Goal: Task Accomplishment & Management: Complete application form

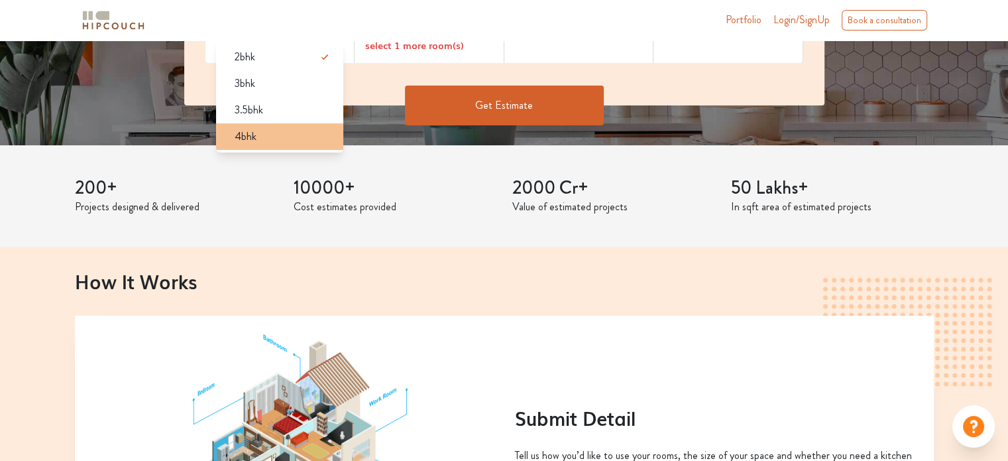
scroll to position [331, 0]
click at [297, 133] on div "4bhk" at bounding box center [284, 136] width 120 height 16
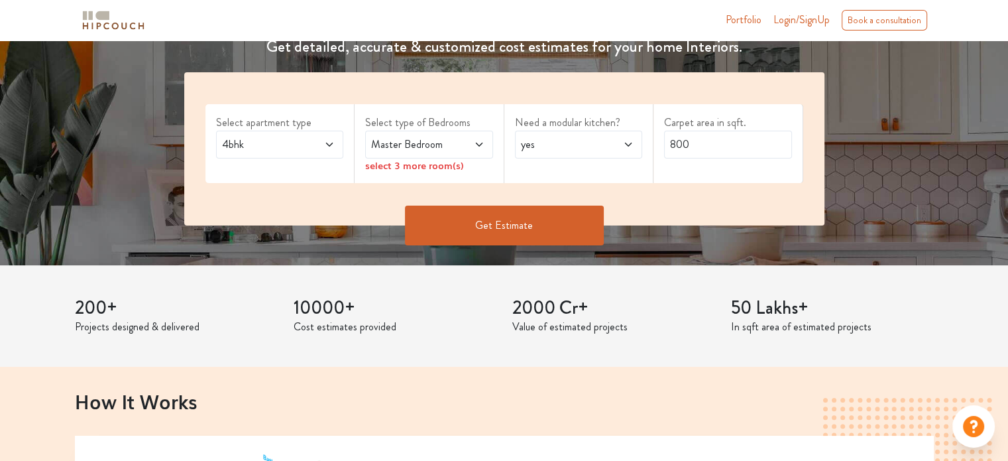
scroll to position [133, 0]
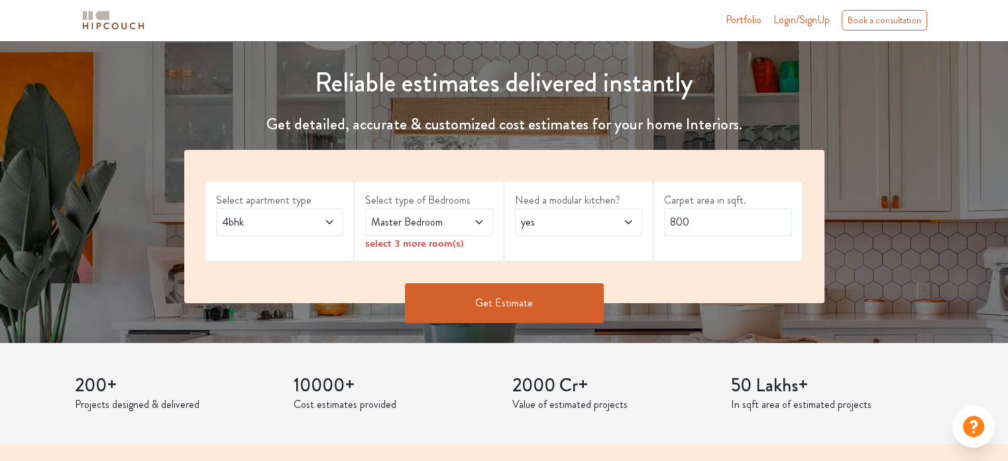
click at [428, 221] on span "Master Bedroom" at bounding box center [412, 222] width 87 height 16
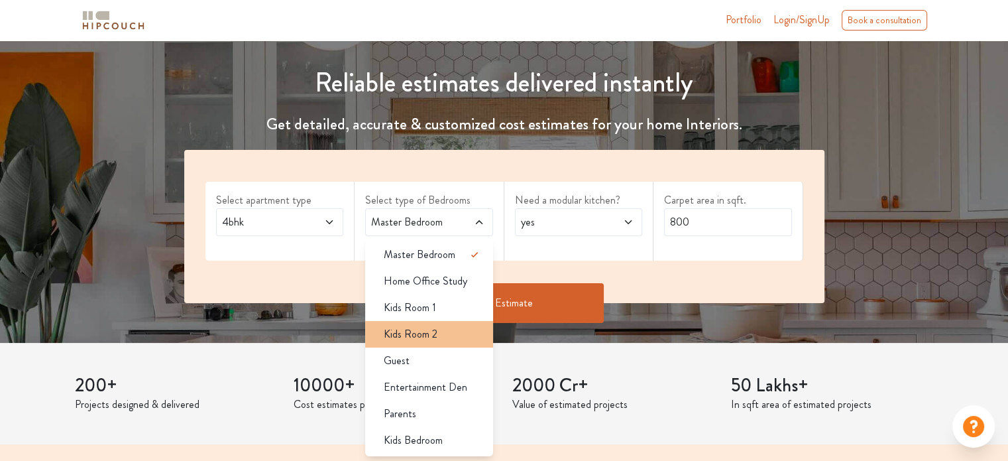
click at [432, 333] on span "Kids Room 2" at bounding box center [411, 334] width 54 height 16
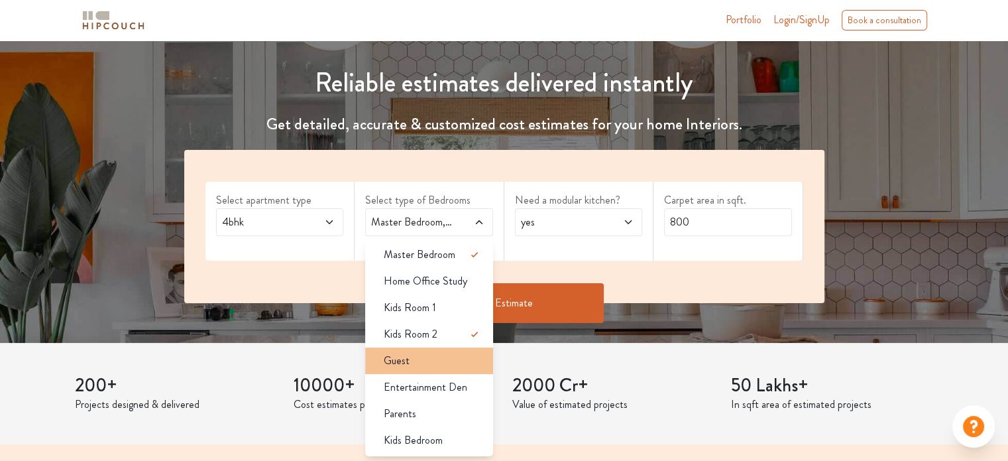
click at [410, 363] on div "Guest" at bounding box center [433, 361] width 120 height 16
click at [546, 224] on span "yes" at bounding box center [561, 222] width 87 height 16
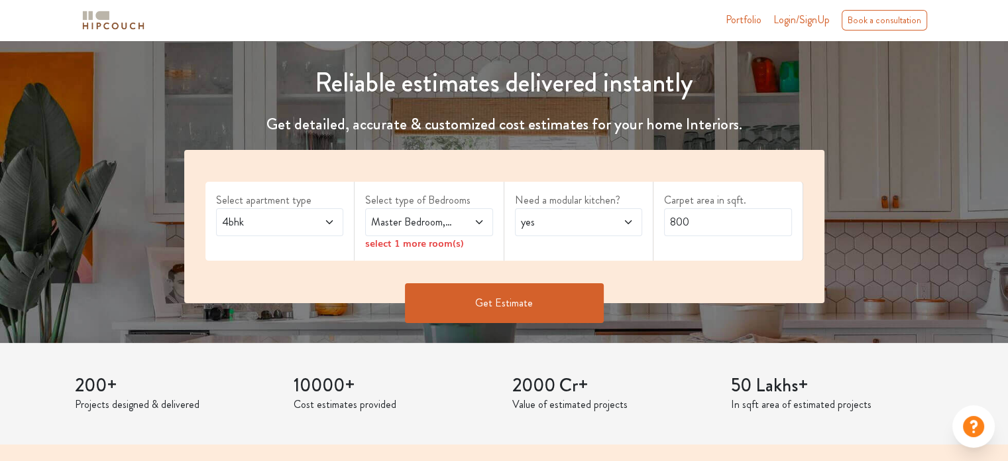
click at [445, 221] on span "Master Bedroom,Kids Room 2,Guest" at bounding box center [412, 222] width 87 height 16
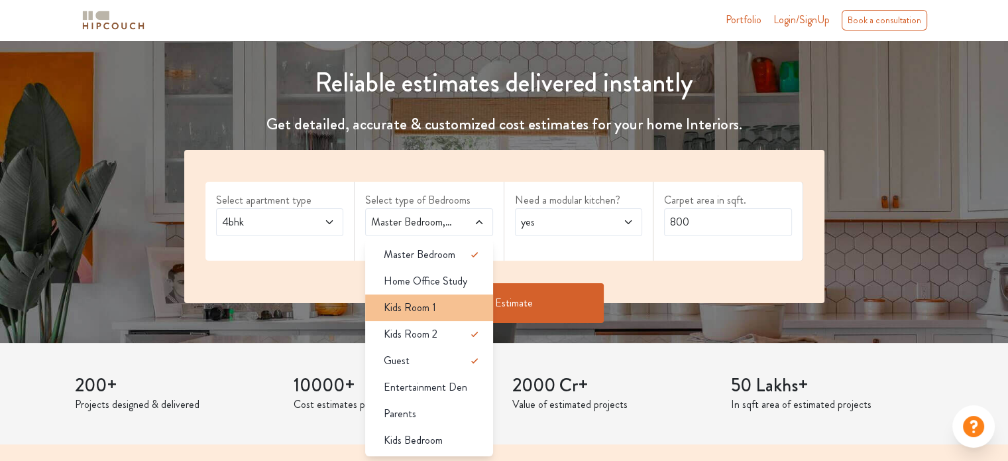
click at [463, 306] on div "Kids Room 1" at bounding box center [433, 308] width 120 height 16
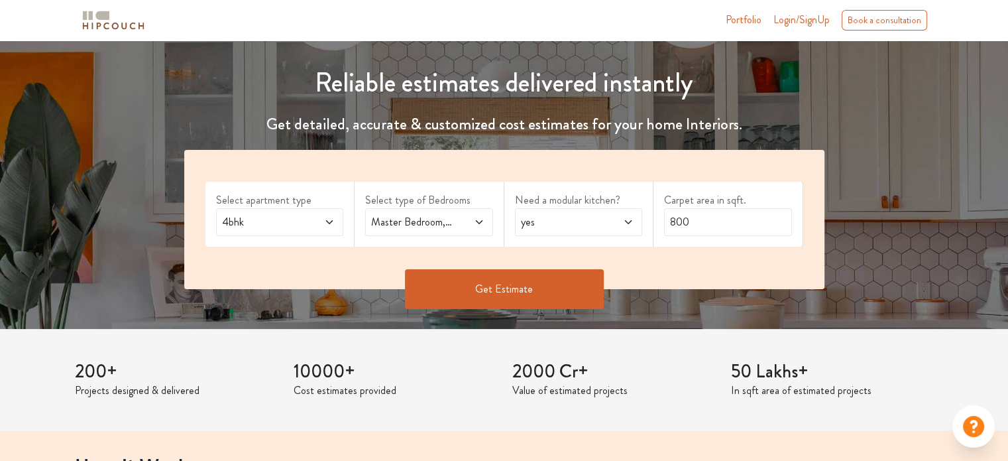
click at [575, 220] on span "yes" at bounding box center [561, 222] width 87 height 16
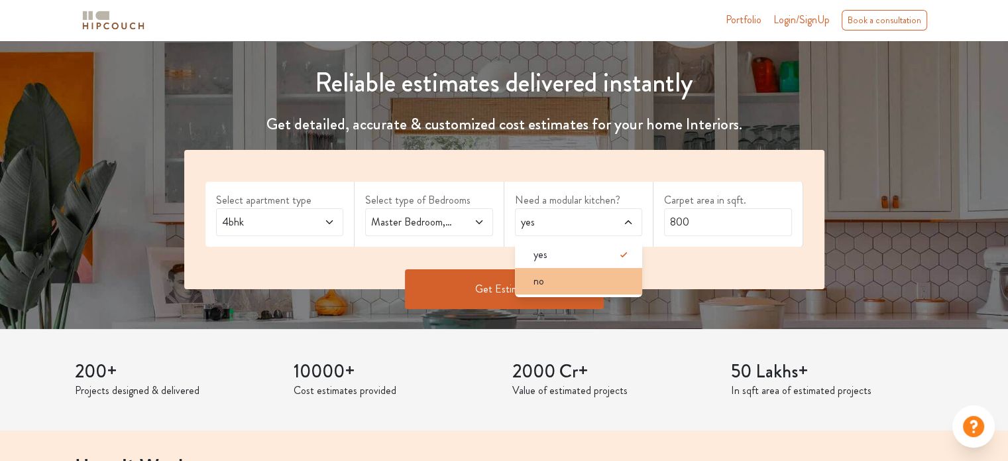
click at [568, 280] on div "no" at bounding box center [583, 281] width 120 height 16
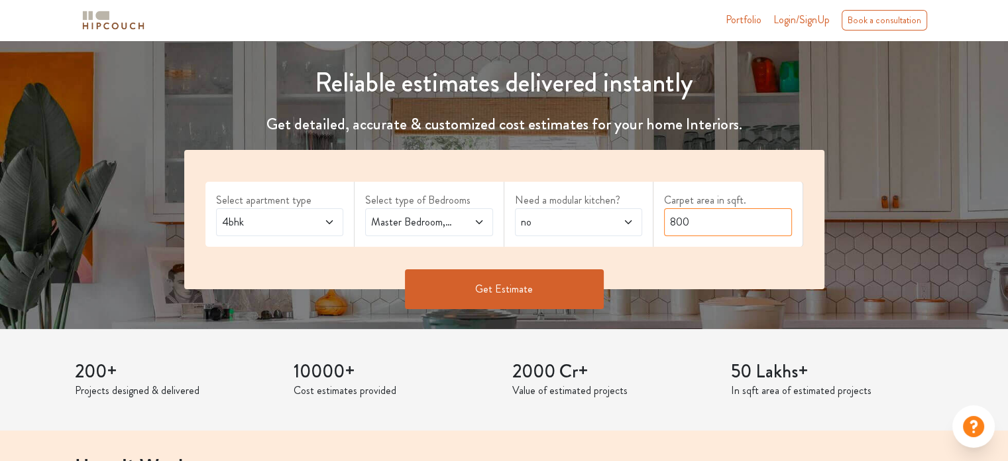
click at [732, 220] on input "800" at bounding box center [728, 222] width 128 height 28
drag, startPoint x: 679, startPoint y: 219, endPoint x: 663, endPoint y: 219, distance: 15.9
click at [663, 219] on div "Carpet area in sqft. 800" at bounding box center [729, 214] width 150 height 65
type input "2100"
click at [496, 286] on button "Get Estimate" at bounding box center [504, 289] width 199 height 40
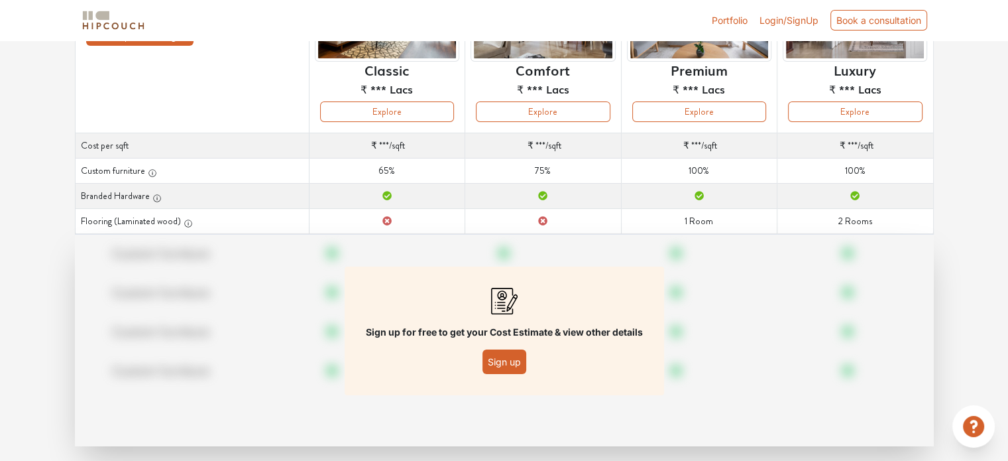
scroll to position [191, 0]
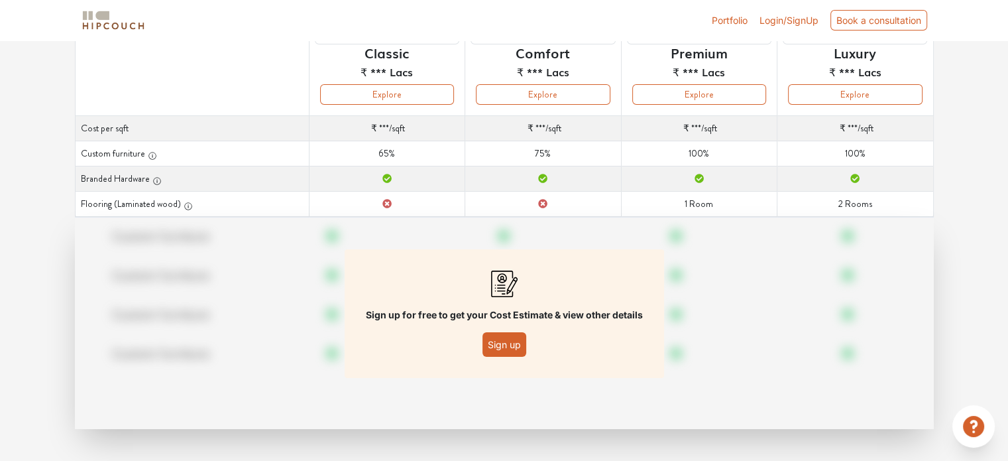
click at [504, 344] on button "Sign up" at bounding box center [505, 344] width 44 height 25
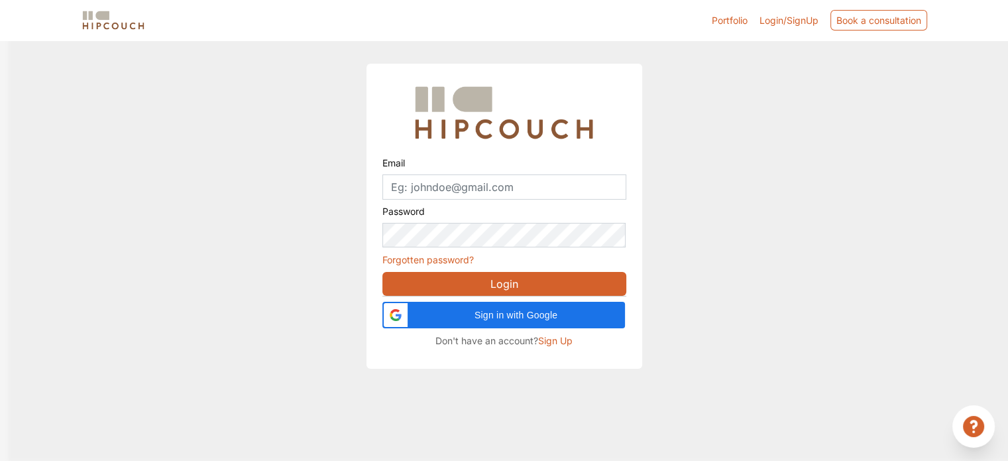
scroll to position [40, 0]
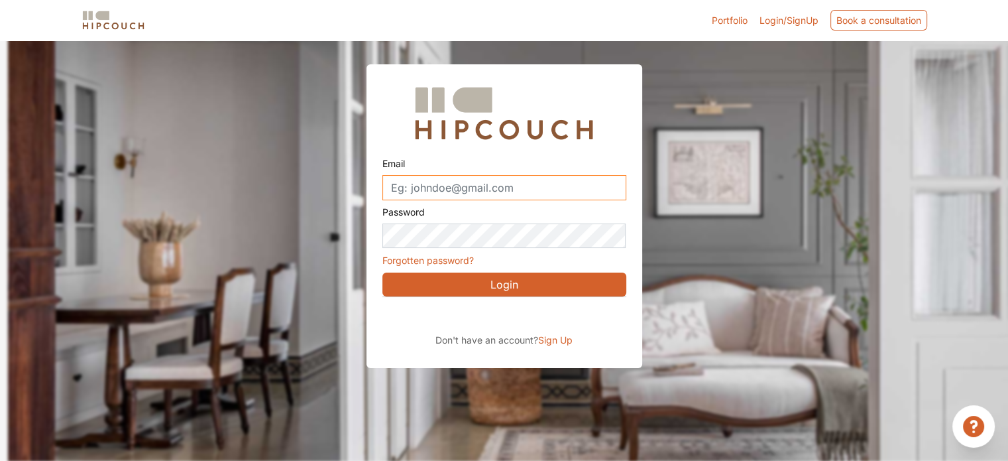
click at [520, 182] on input "Email" at bounding box center [505, 187] width 244 height 25
type input "preetijangid.14@gmail.com"
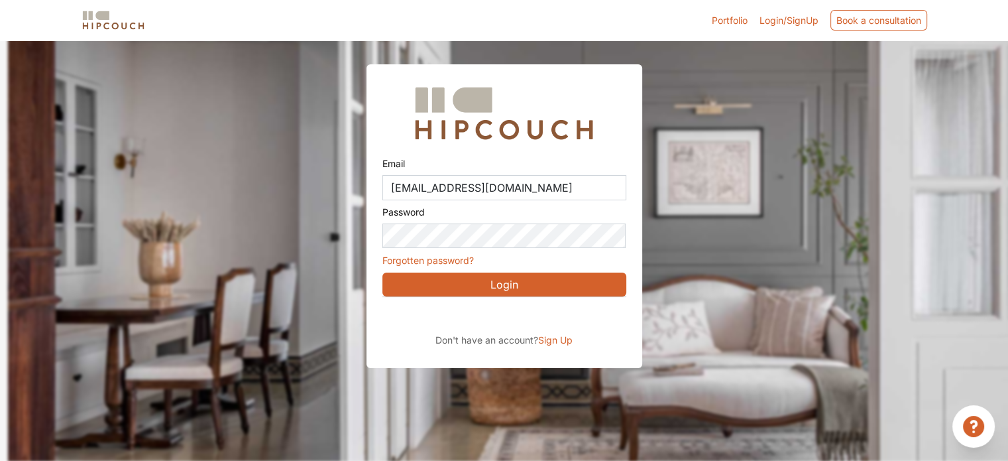
click at [562, 338] on span "Sign Up" at bounding box center [555, 339] width 34 height 11
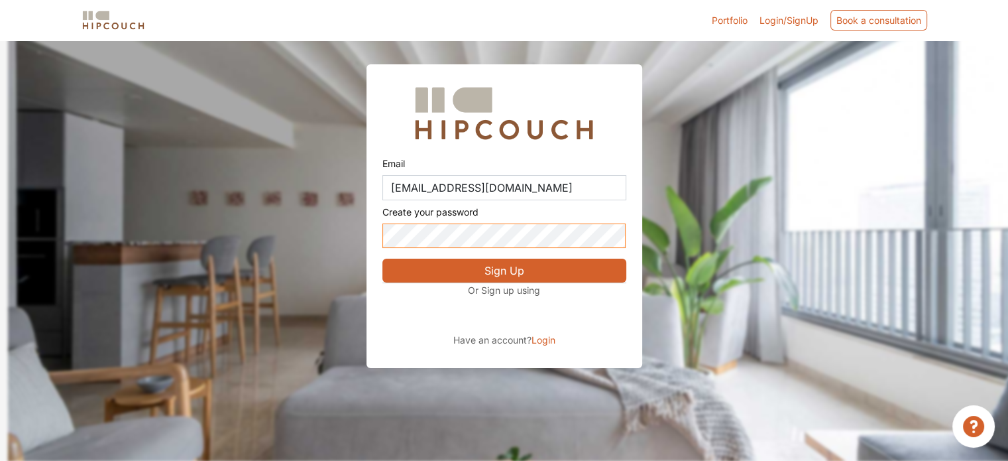
click at [378, 241] on div "Email preetijangid.14@gmail.com Create your password Sign Up Or Sign up using H…" at bounding box center [505, 216] width 276 height 304
click at [547, 341] on span "Login" at bounding box center [544, 339] width 24 height 11
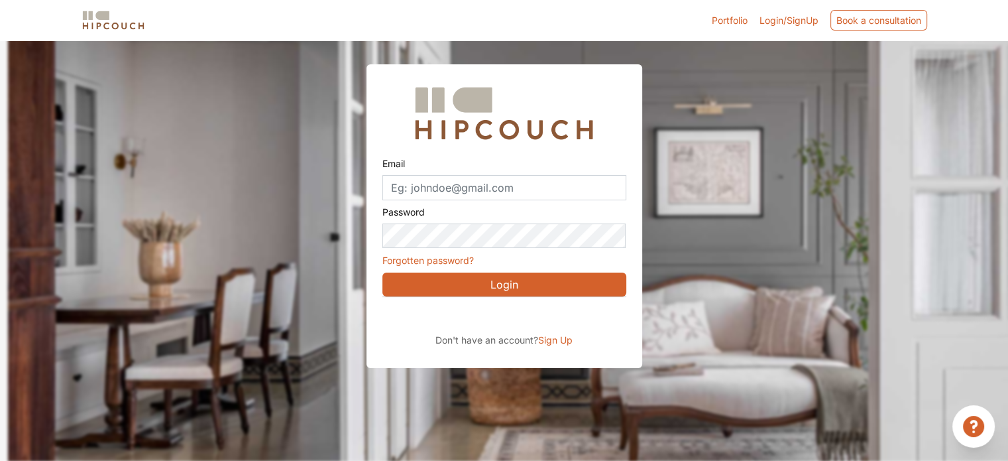
click at [556, 338] on span "Sign Up" at bounding box center [555, 339] width 34 height 11
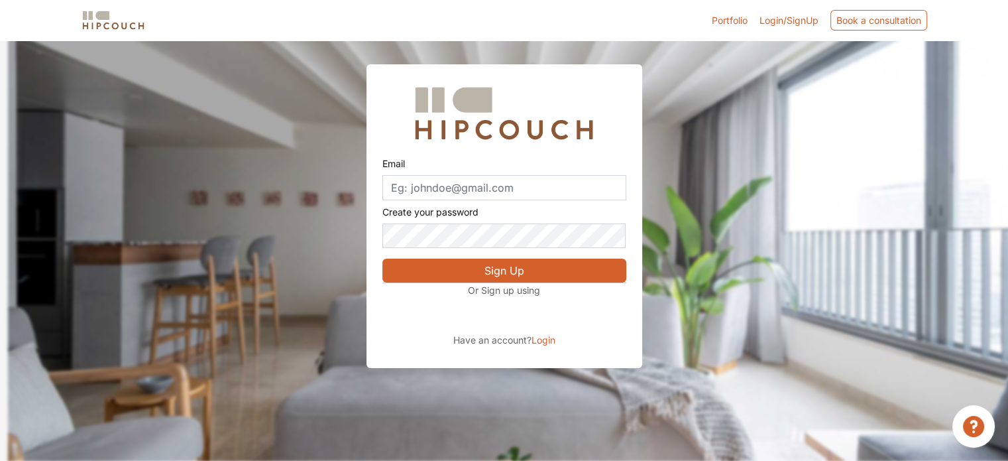
click at [414, 263] on button "Sign Up" at bounding box center [505, 271] width 244 height 24
click at [446, 189] on input "Email" at bounding box center [505, 187] width 244 height 25
type input "preetijangid.14@gmail.com"
drag, startPoint x: 478, startPoint y: 269, endPoint x: 485, endPoint y: 272, distance: 8.0
click at [478, 270] on button "Sign Up" at bounding box center [505, 271] width 244 height 24
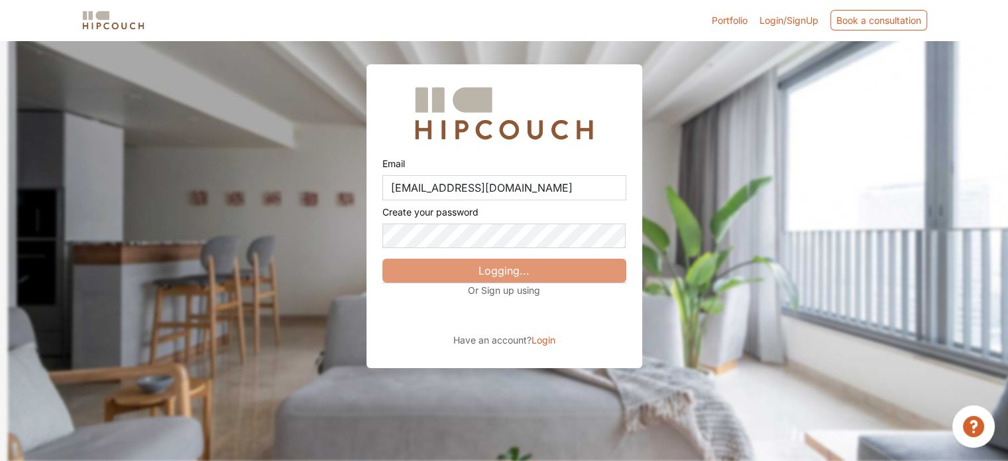
scroll to position [46, 0]
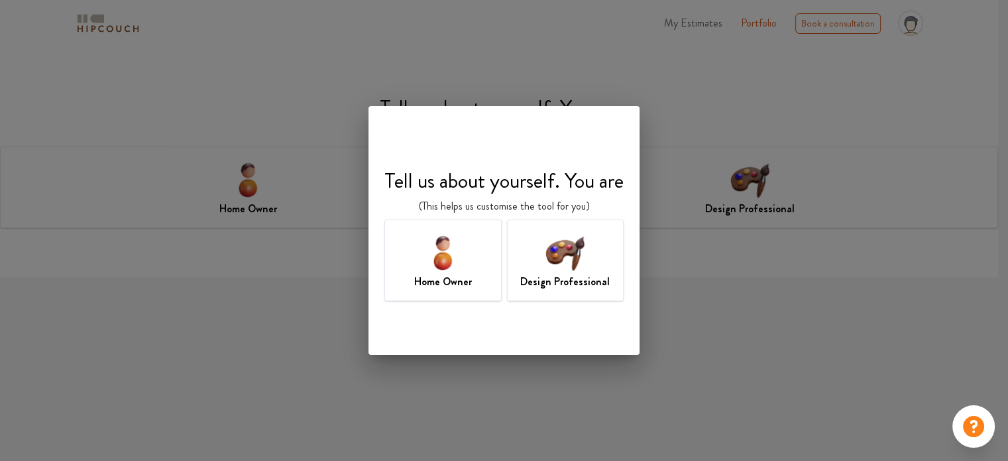
click at [576, 272] on img at bounding box center [565, 252] width 43 height 43
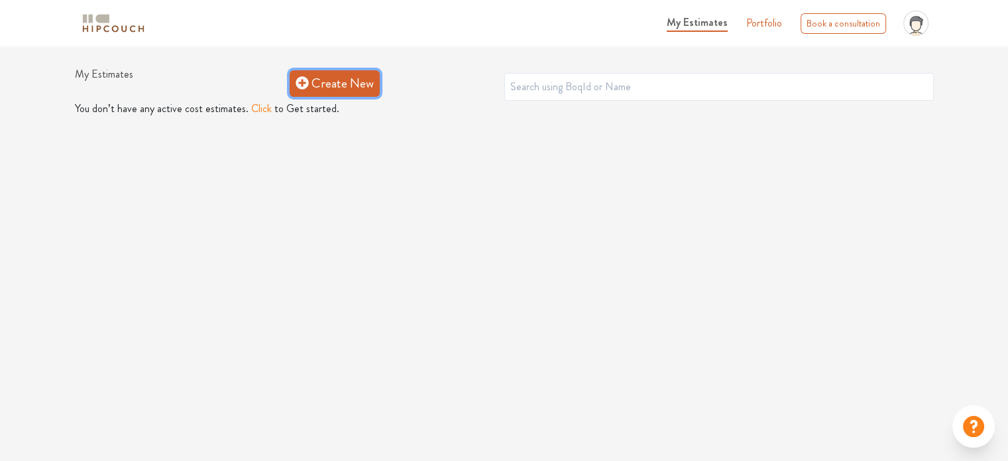
click at [337, 87] on link "Create New" at bounding box center [335, 83] width 90 height 27
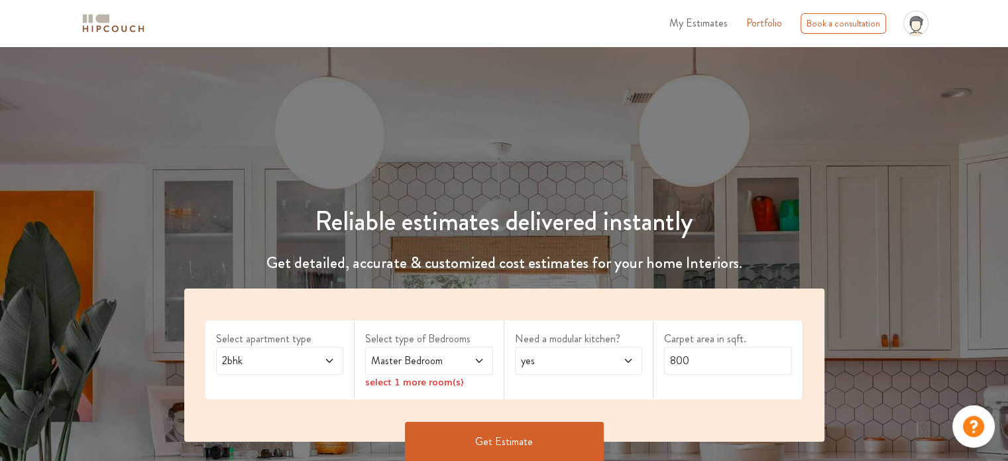
click at [297, 356] on span "2bhk" at bounding box center [262, 361] width 87 height 16
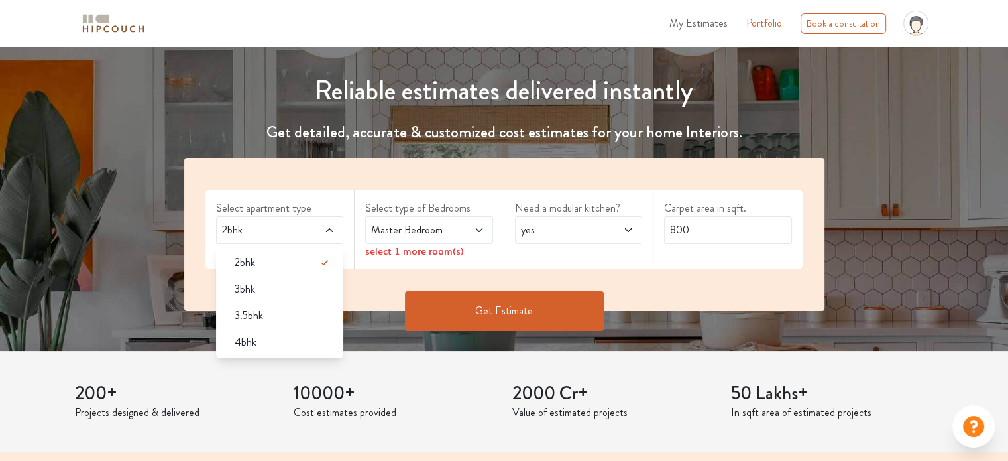
scroll to position [131, 0]
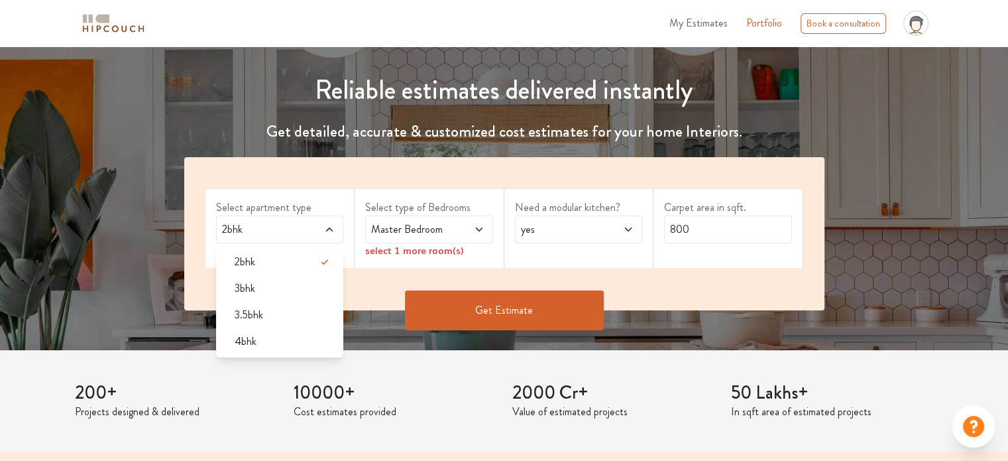
click at [290, 349] on li "4bhk" at bounding box center [280, 341] width 128 height 27
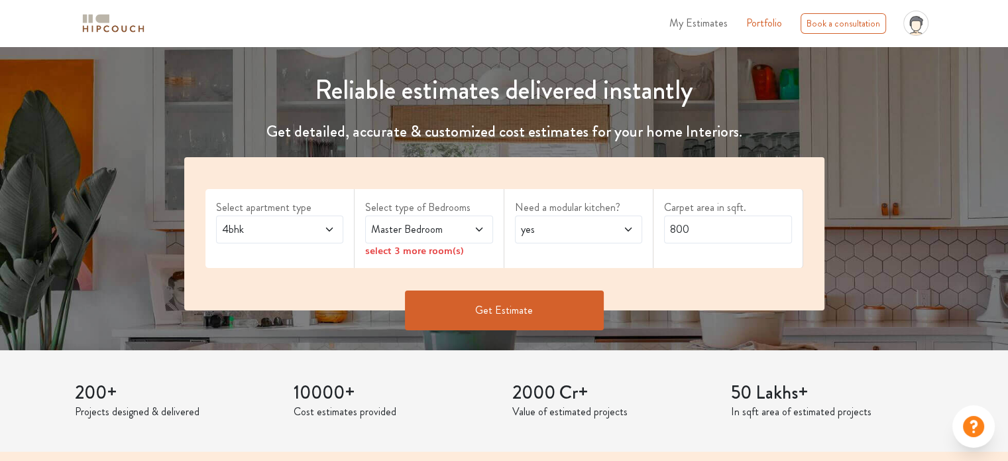
click at [458, 222] on span at bounding box center [469, 229] width 29 height 16
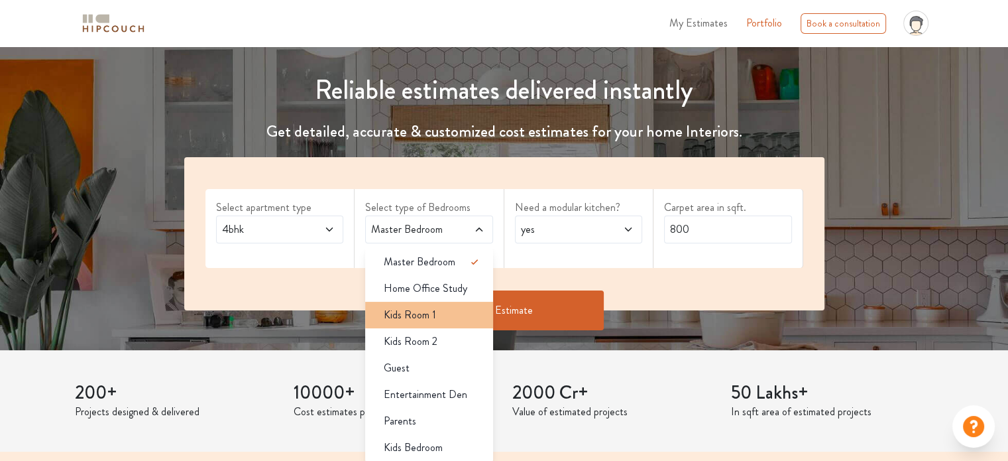
drag, startPoint x: 432, startPoint y: 315, endPoint x: 432, endPoint y: 328, distance: 12.6
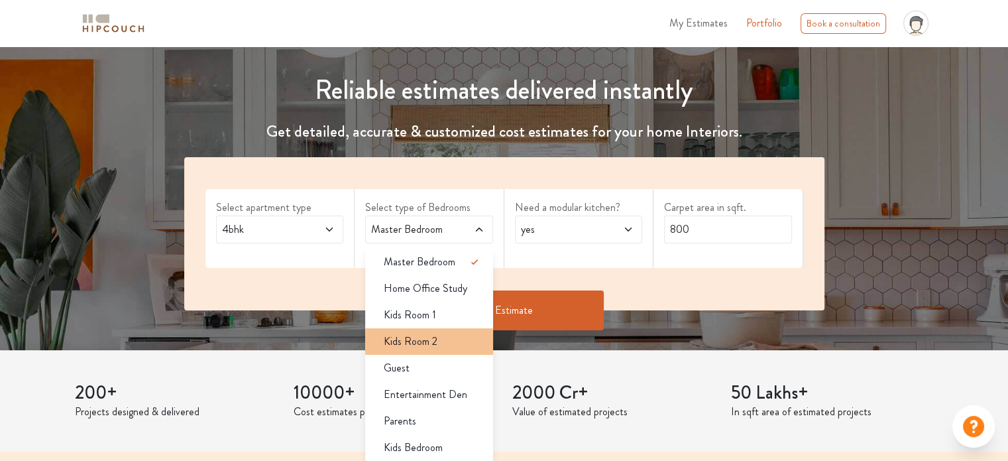
click at [432, 316] on span "Kids Room 1" at bounding box center [410, 315] width 52 height 16
click at [432, 337] on span "Kids Room 2" at bounding box center [411, 341] width 54 height 16
drag, startPoint x: 420, startPoint y: 363, endPoint x: 457, endPoint y: 353, distance: 37.8
click at [422, 361] on div "Guest" at bounding box center [433, 368] width 120 height 16
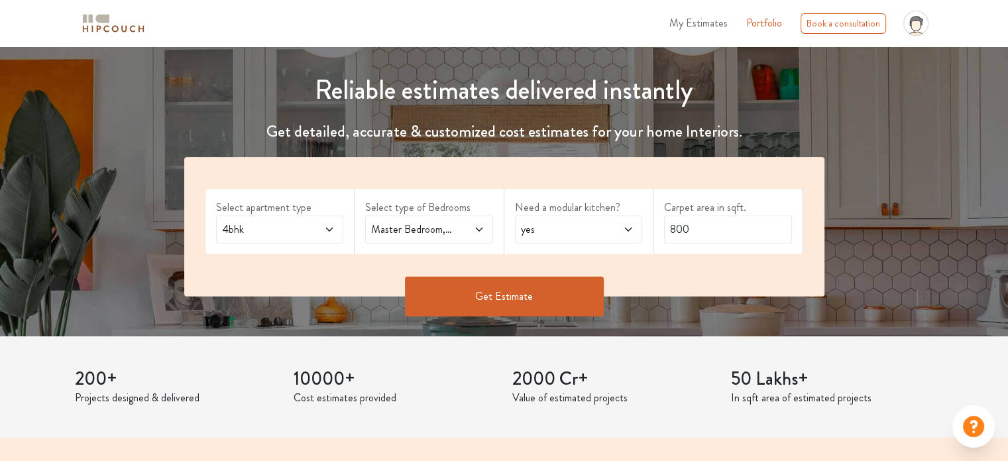
click at [537, 231] on span "yes" at bounding box center [561, 229] width 87 height 16
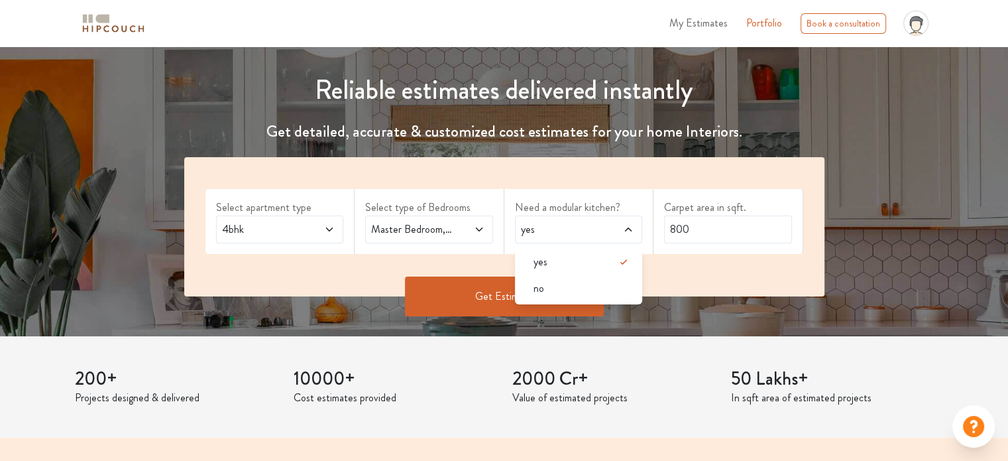
click at [549, 289] on div "no" at bounding box center [583, 288] width 120 height 16
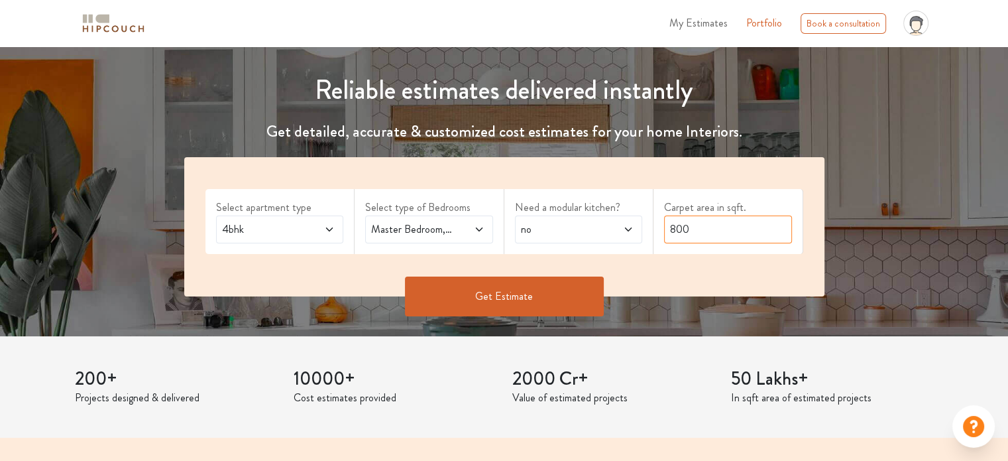
drag, startPoint x: 692, startPoint y: 229, endPoint x: 651, endPoint y: 227, distance: 41.1
click at [644, 235] on div "Select apartment type 4bhk Select type of Bedrooms Master Bedroom,Kids Room 1,K…" at bounding box center [504, 226] width 640 height 139
type input "2100"
click at [513, 291] on button "Get Estimate" at bounding box center [504, 296] width 199 height 40
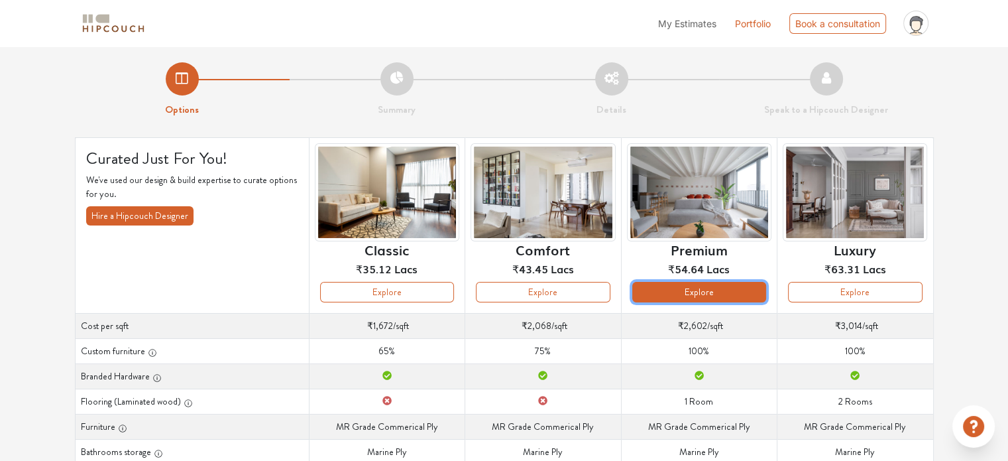
click at [670, 294] on button "Explore" at bounding box center [700, 292] width 134 height 21
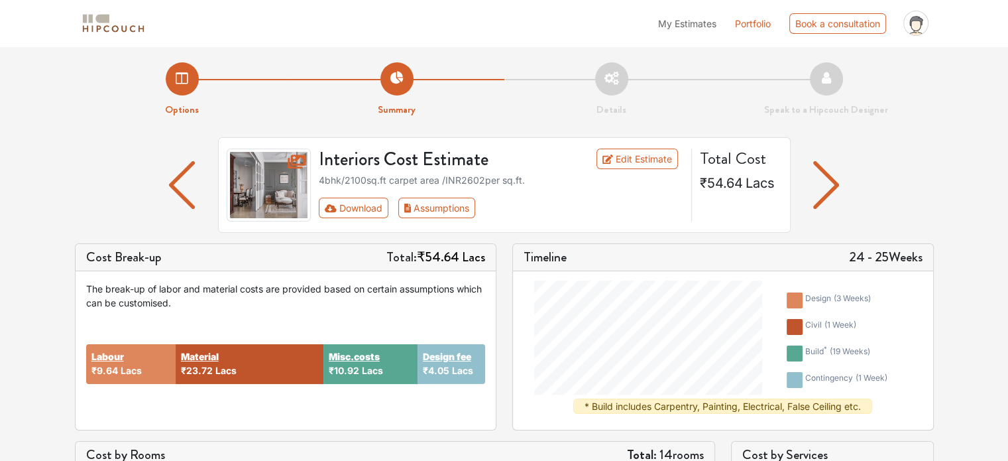
click at [184, 85] on li "Options" at bounding box center [182, 89] width 215 height 55
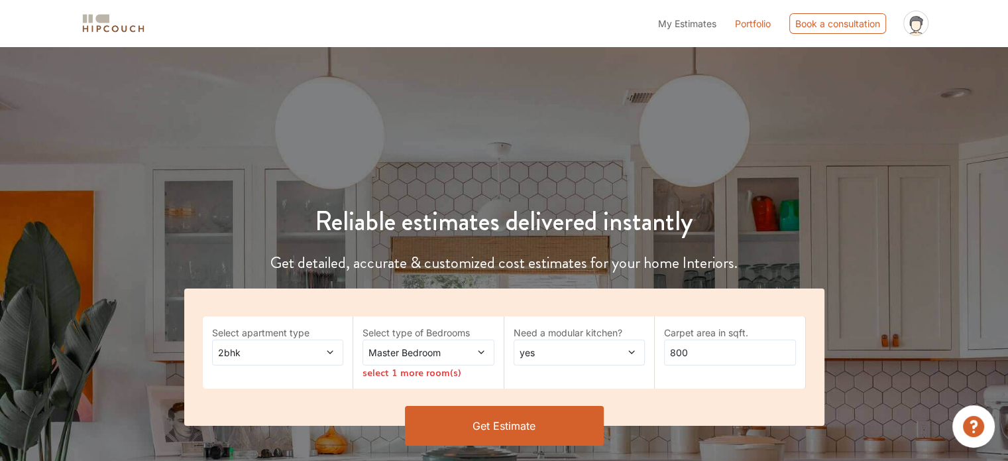
click at [326, 349] on icon at bounding box center [330, 351] width 9 height 9
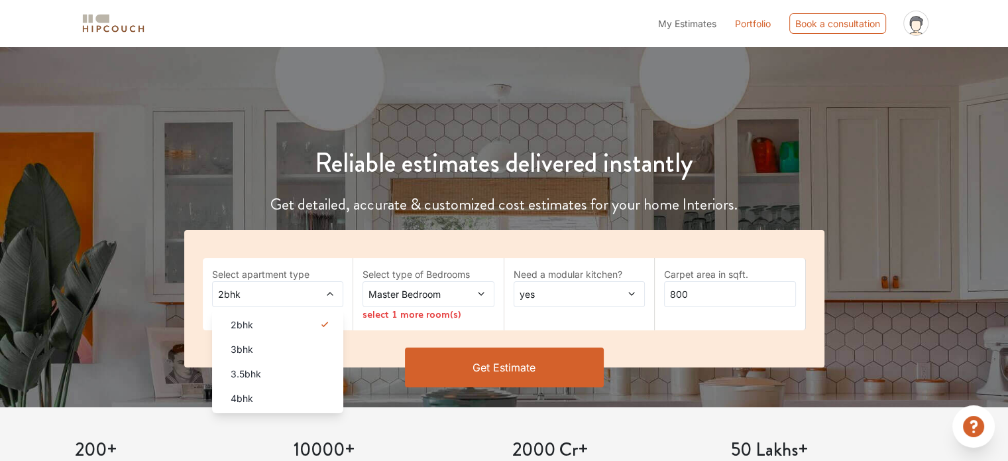
scroll to position [66, 0]
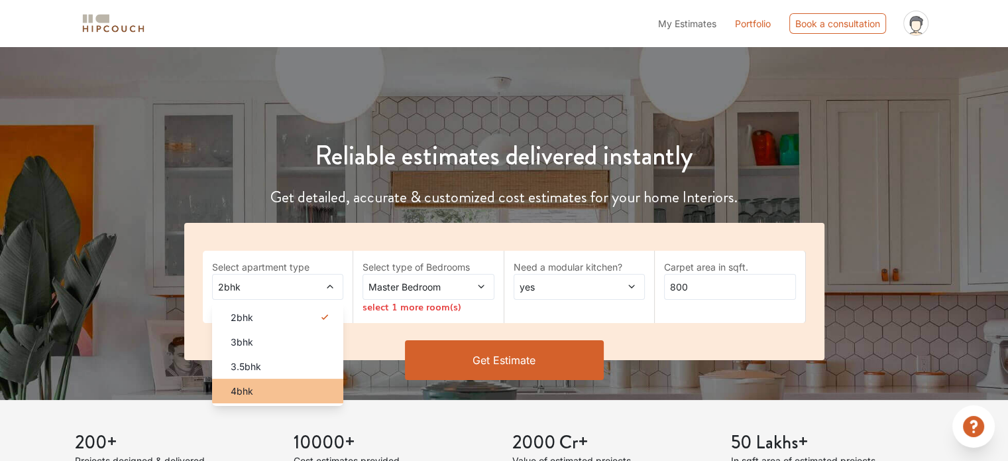
click at [271, 393] on div "4bhk" at bounding box center [282, 391] width 124 height 14
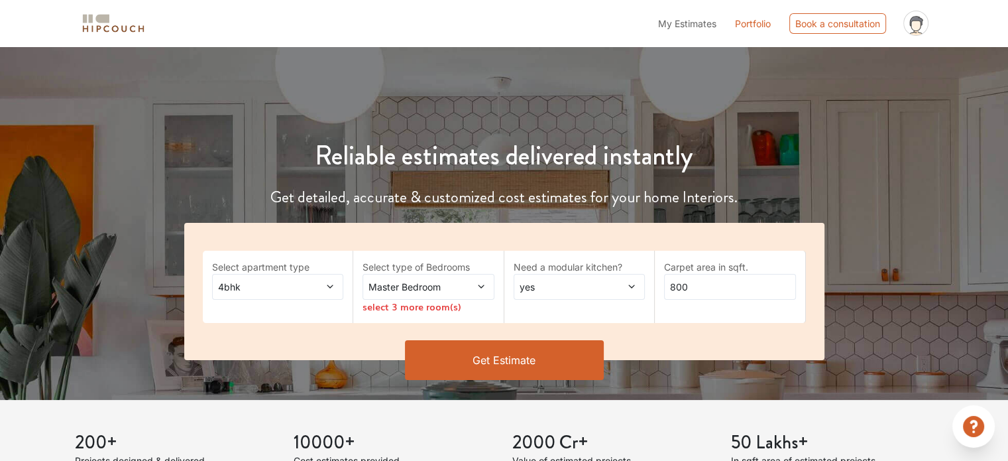
click at [448, 286] on span "Master Bedroom" at bounding box center [411, 287] width 90 height 14
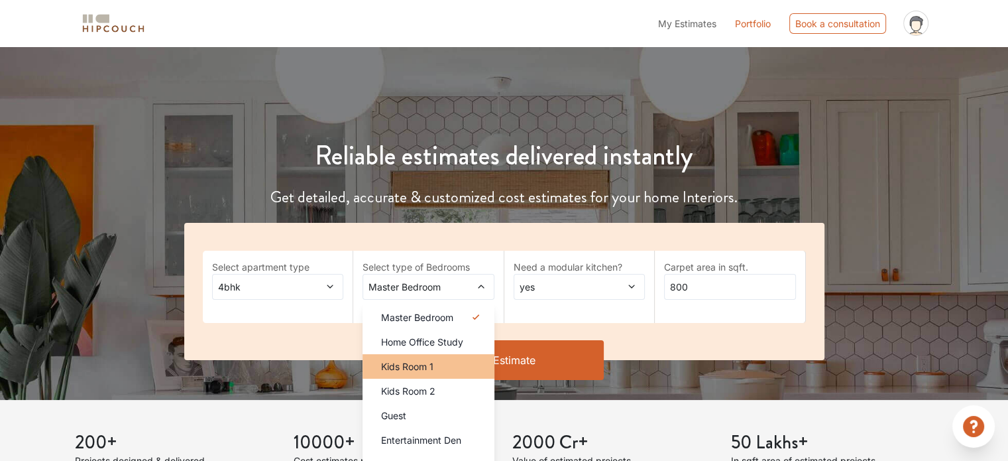
drag, startPoint x: 435, startPoint y: 368, endPoint x: 436, endPoint y: 377, distance: 9.4
click at [435, 368] on div "Kids Room 1" at bounding box center [433, 366] width 124 height 14
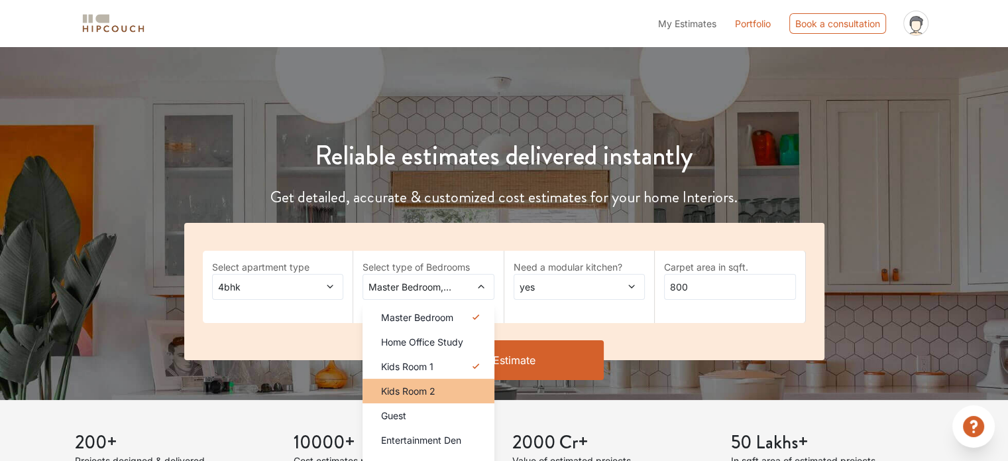
click at [438, 384] on div "Kids Room 2" at bounding box center [433, 391] width 124 height 14
drag, startPoint x: 428, startPoint y: 416, endPoint x: 448, endPoint y: 389, distance: 33.7
click at [428, 414] on div "Guest" at bounding box center [433, 415] width 124 height 14
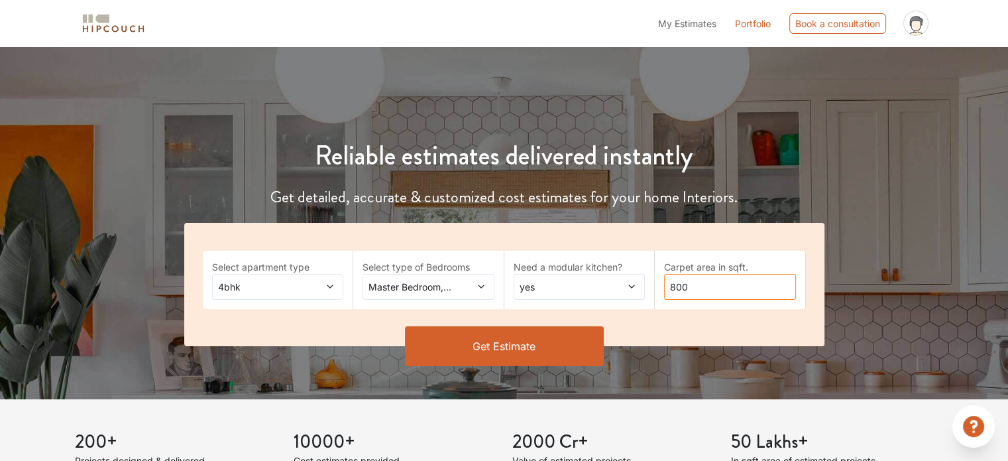
drag, startPoint x: 711, startPoint y: 286, endPoint x: 538, endPoint y: 280, distance: 173.8
click at [658, 284] on div "Carpet area in sqft. 800" at bounding box center [730, 280] width 151 height 58
click at [540, 280] on span "yes" at bounding box center [562, 287] width 90 height 14
click at [538, 286] on span "yes" at bounding box center [562, 287] width 90 height 14
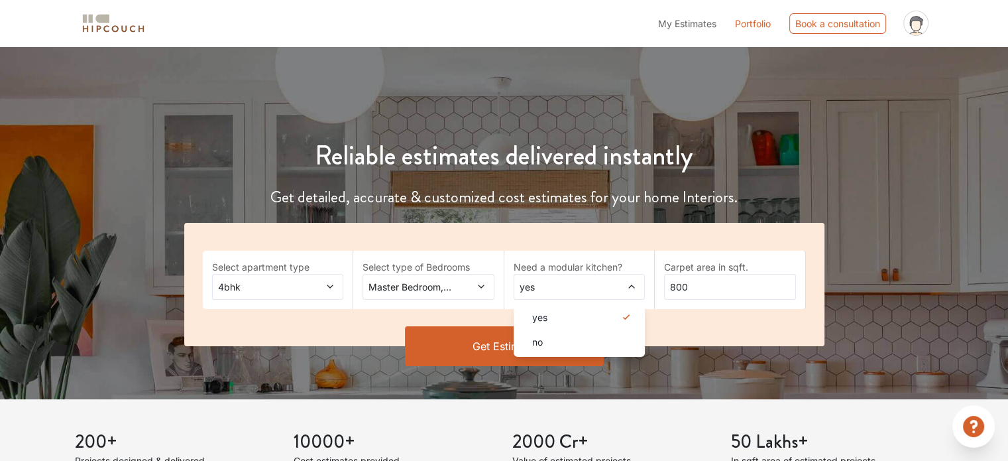
click at [540, 337] on span "no" at bounding box center [537, 342] width 11 height 14
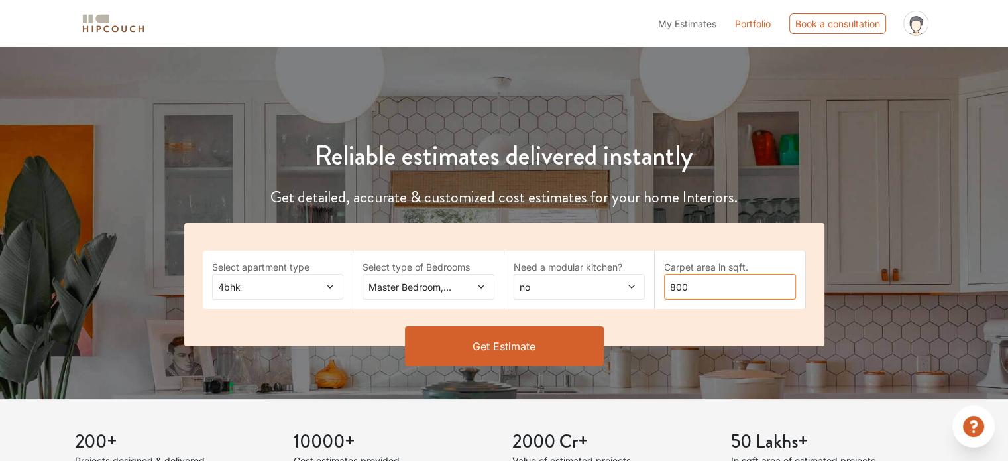
drag, startPoint x: 699, startPoint y: 288, endPoint x: 618, endPoint y: 288, distance: 81.6
click at [618, 288] on div "Select apartment type 4bhk Select type of Bedrooms Master Bedroom,Kids Room 1,K…" at bounding box center [504, 284] width 640 height 123
type input "2100"
click at [522, 335] on button "Get Estimate" at bounding box center [504, 346] width 199 height 40
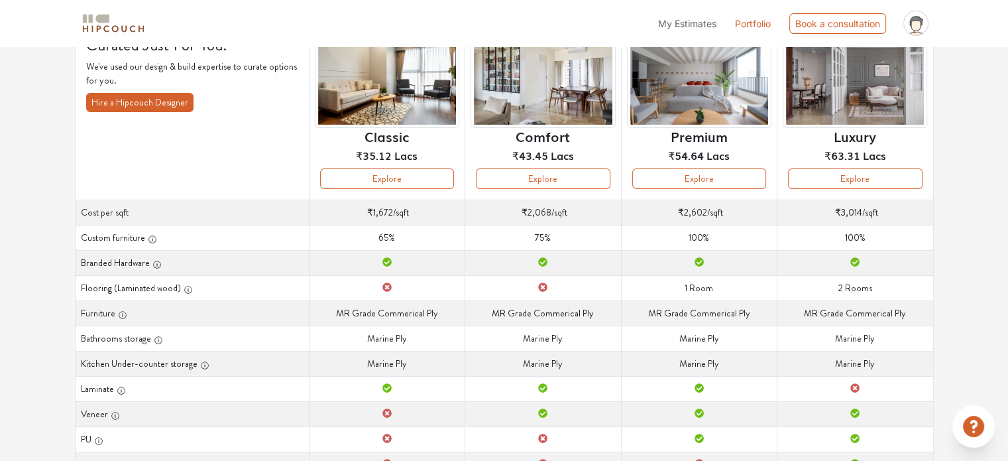
scroll to position [113, 0]
click at [849, 179] on button "Explore" at bounding box center [855, 179] width 134 height 21
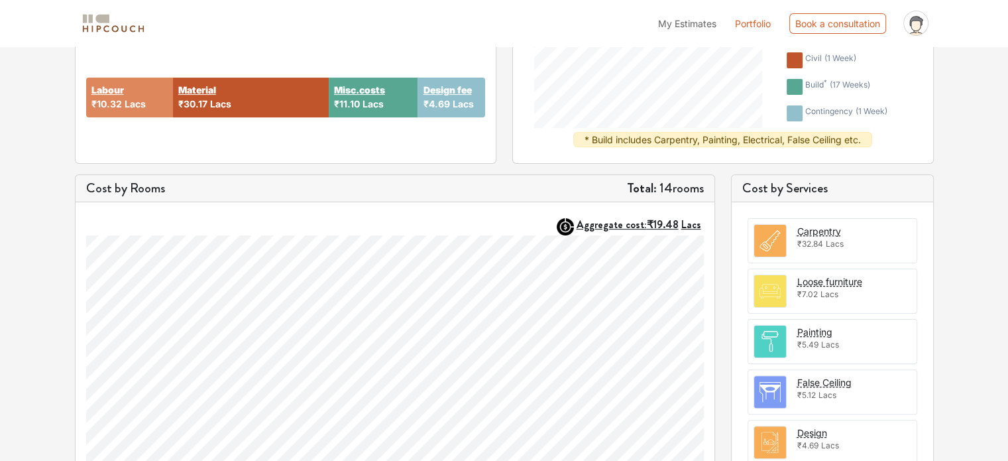
scroll to position [256, 0]
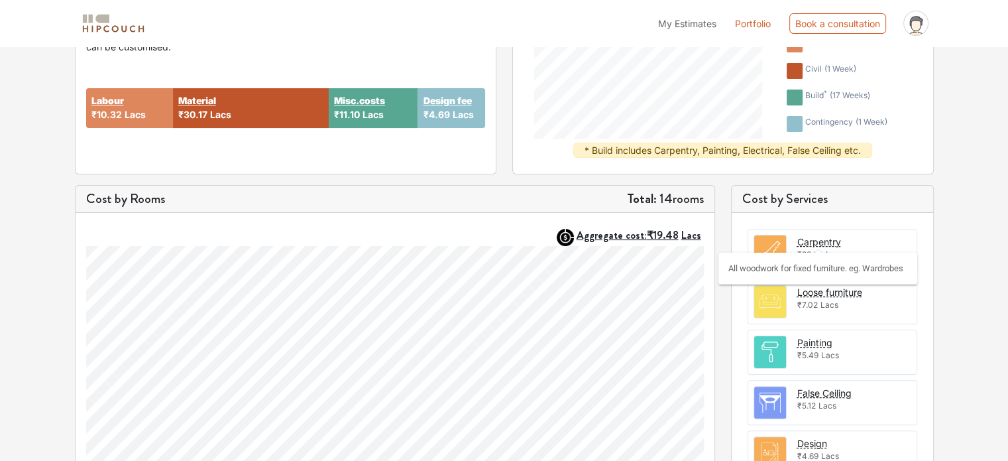
click at [818, 241] on div "Carpentry" at bounding box center [820, 242] width 44 height 14
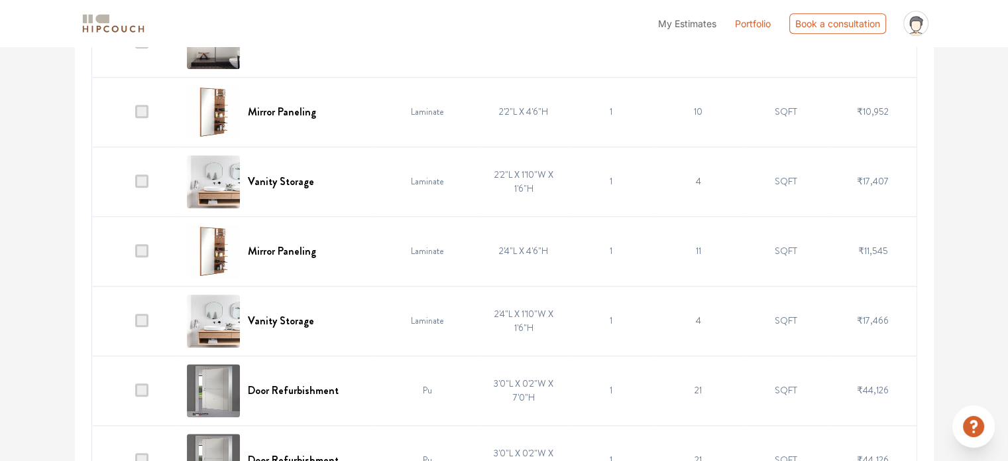
scroll to position [1390, 0]
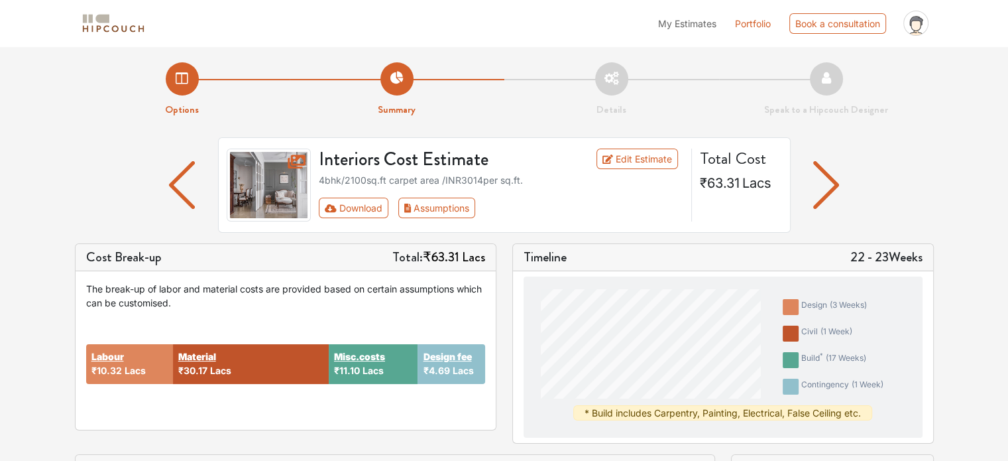
click at [756, 21] on link "Portfolio" at bounding box center [753, 24] width 36 height 14
